Goal: Task Accomplishment & Management: Use online tool/utility

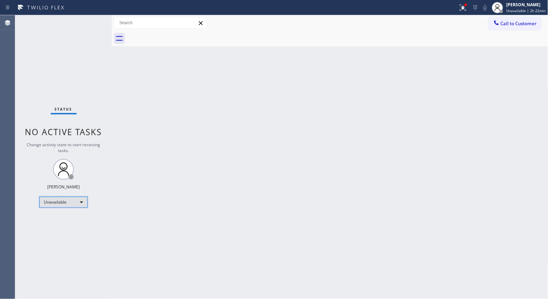
click at [78, 203] on div "Unavailable" at bounding box center [63, 201] width 48 height 11
click at [56, 233] on li "Break" at bounding box center [63, 237] width 47 height 8
click at [61, 60] on div "Status No active tasks Change activity state to start receiving tasks. [PERSON_…" at bounding box center [63, 156] width 97 height 283
click at [165, 122] on div "Back to Dashboard Change Sender ID Customers Technicians Select a contact Outbo…" at bounding box center [330, 156] width 437 height 283
click at [75, 249] on div "Status No active tasks Change activity state to start receiving tasks. [PERSON_…" at bounding box center [63, 156] width 97 height 283
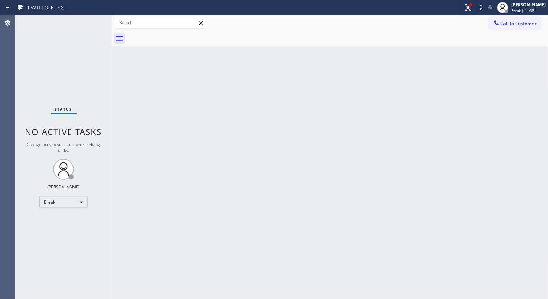
click at [36, 233] on div "Status No active tasks Change activity state to start receiving tasks. [PERSON_…" at bounding box center [63, 156] width 97 height 283
click at [74, 198] on div "Break" at bounding box center [63, 201] width 48 height 11
click at [262, 194] on div at bounding box center [274, 149] width 548 height 299
click at [64, 67] on div "Status No active tasks Change activity state to start receiving tasks. [PERSON_…" at bounding box center [63, 156] width 97 height 283
click at [242, 184] on div "Back to Dashboard Change Sender ID Customers Technicians Select a contact Outbo…" at bounding box center [330, 156] width 437 height 283
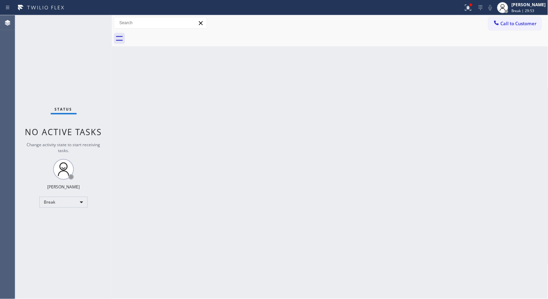
click at [364, 202] on div "Back to Dashboard Change Sender ID Customers Technicians Select a contact Outbo…" at bounding box center [330, 156] width 437 height 283
click at [94, 98] on div "Status No active tasks Change activity state to start receiving tasks. [PERSON_…" at bounding box center [63, 156] width 97 height 283
click at [87, 66] on div "Status No active tasks Change activity state to start receiving tasks. [PERSON_…" at bounding box center [63, 156] width 97 height 283
click at [78, 205] on div "Break" at bounding box center [63, 201] width 48 height 11
click at [75, 229] on li "Unavailable" at bounding box center [63, 228] width 47 height 8
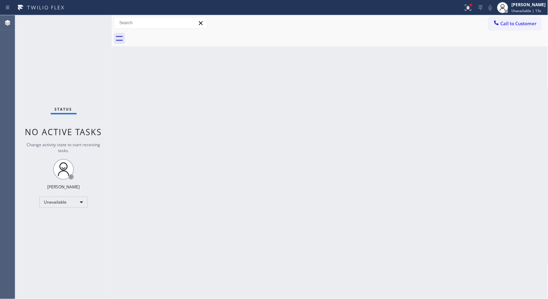
click at [292, 100] on div "Back to Dashboard Change Sender ID Customers Technicians Select a contact Outbo…" at bounding box center [330, 156] width 437 height 283
click at [247, 198] on div "Back to Dashboard Change Sender ID Customers Technicians Select a contact Outbo…" at bounding box center [330, 156] width 437 height 283
click at [86, 259] on div "Status No active tasks Change activity state to start receiving tasks. [PERSON_…" at bounding box center [63, 156] width 97 height 283
click at [268, 143] on div "Back to Dashboard Change Sender ID Customers Technicians Select a contact Outbo…" at bounding box center [330, 156] width 437 height 283
click at [77, 71] on div "Status No active tasks Change activity state to start receiving tasks. [PERSON_…" at bounding box center [63, 156] width 97 height 283
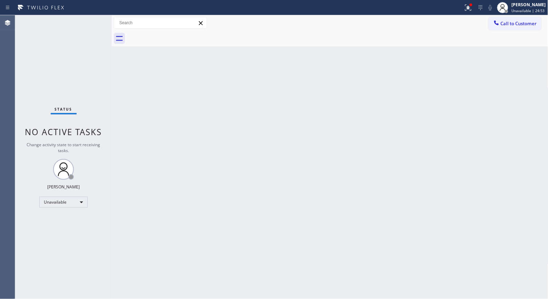
click at [250, 167] on div "Back to Dashboard Change Sender ID Customers Technicians Select a contact Outbo…" at bounding box center [330, 156] width 437 height 283
click at [98, 253] on div "Status No active tasks Change activity state to start receiving tasks. [PERSON_…" at bounding box center [63, 156] width 97 height 283
drag, startPoint x: 88, startPoint y: 65, endPoint x: 83, endPoint y: 60, distance: 6.8
click at [84, 62] on div "Status No active tasks Change activity state to start receiving tasks. [PERSON_…" at bounding box center [63, 156] width 97 height 283
click at [223, 143] on div "Back to Dashboard Change Sender ID Customers Technicians Select a contact Outbo…" at bounding box center [330, 156] width 437 height 283
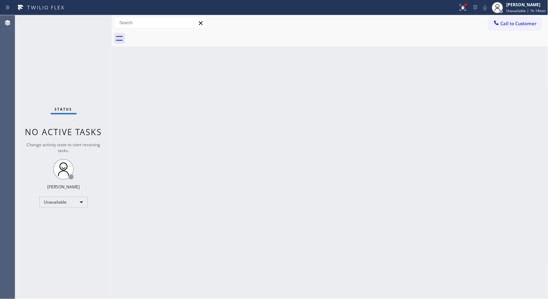
click at [47, 254] on div "Status No active tasks Change activity state to start receiving tasks. [PERSON_…" at bounding box center [63, 156] width 97 height 283
click at [350, 163] on div "Back to Dashboard Change Sender ID Customers Technicians Select a contact Outbo…" at bounding box center [330, 156] width 437 height 283
click at [80, 256] on div "Status No active tasks Change activity state to start receiving tasks. [PERSON_…" at bounding box center [63, 156] width 97 height 283
click at [297, 242] on div "Back to Dashboard Change Sender ID Customers Technicians Select a contact Outbo…" at bounding box center [330, 156] width 437 height 283
click at [81, 200] on div "Unavailable" at bounding box center [63, 201] width 48 height 11
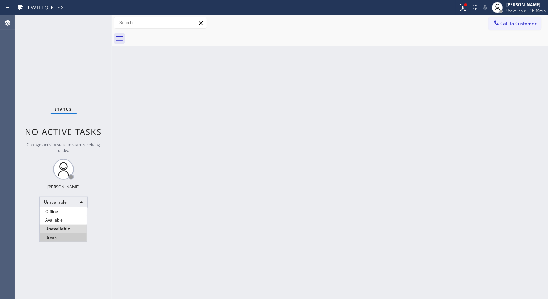
click at [73, 236] on li "Break" at bounding box center [63, 237] width 47 height 8
click at [375, 109] on div "Back to Dashboard Change Sender ID Customers Technicians Select a contact Outbo…" at bounding box center [330, 156] width 437 height 283
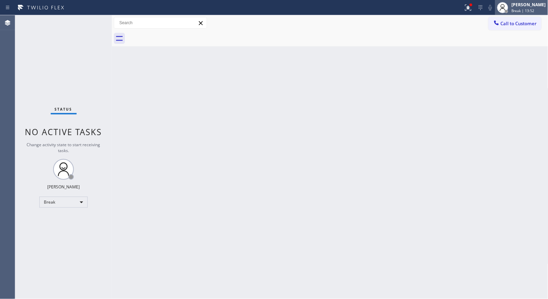
click at [526, 5] on div "[PERSON_NAME]" at bounding box center [529, 5] width 34 height 6
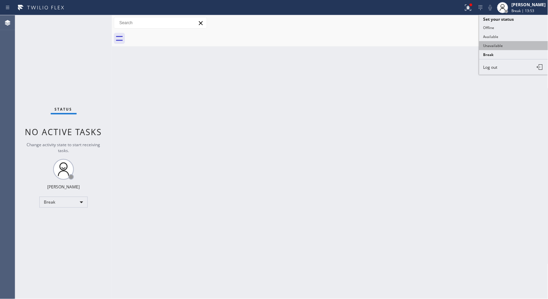
click at [513, 48] on button "Unavailable" at bounding box center [513, 45] width 69 height 9
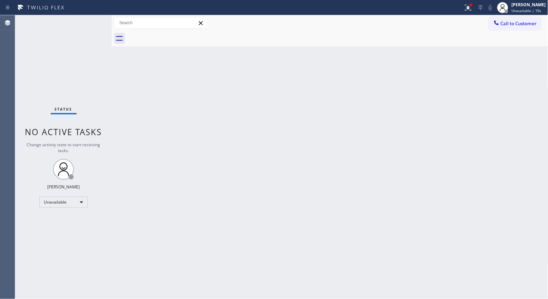
drag, startPoint x: 457, startPoint y: 142, endPoint x: 433, endPoint y: 136, distance: 24.8
click at [457, 142] on div "Back to Dashboard Change Sender ID Customers Technicians Select a contact Outbo…" at bounding box center [330, 156] width 437 height 283
drag, startPoint x: 266, startPoint y: 119, endPoint x: 244, endPoint y: 113, distance: 23.2
click at [265, 118] on div "Back to Dashboard Change Sender ID Customers Technicians Select a contact Outbo…" at bounding box center [330, 156] width 437 height 283
click at [533, 12] on span "Unavailable | 1h 15min" at bounding box center [526, 10] width 39 height 5
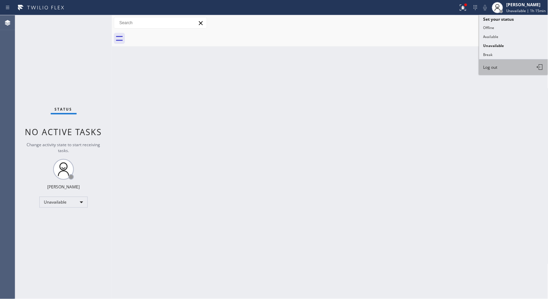
click at [496, 64] on span "Log out" at bounding box center [490, 67] width 14 height 6
